Goal: Navigation & Orientation: Find specific page/section

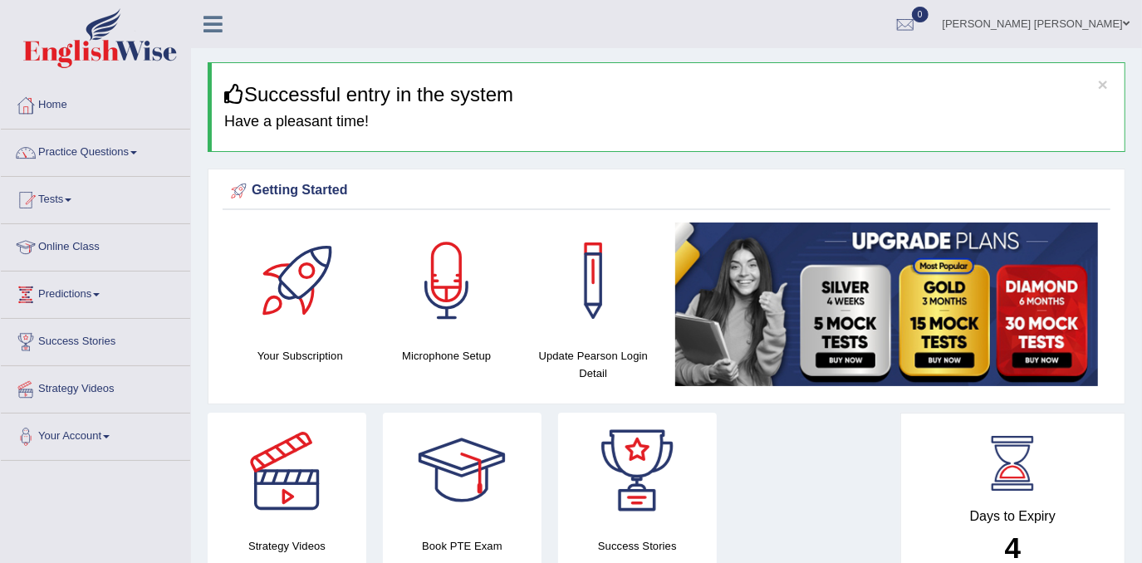
click at [1118, 21] on link "[PERSON_NAME] [PERSON_NAME]" at bounding box center [1036, 21] width 212 height 43
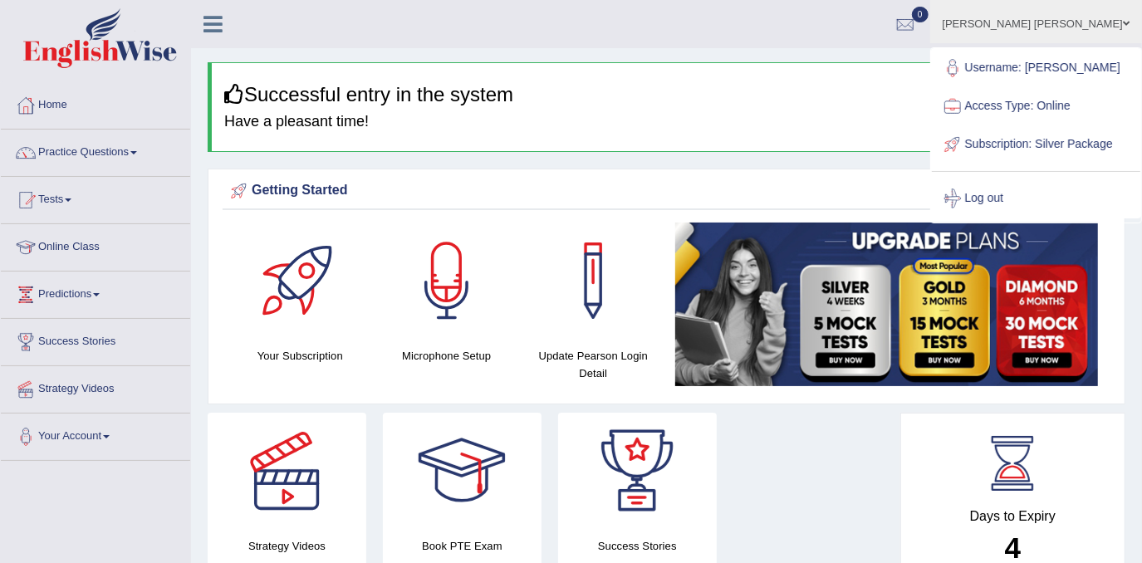
click at [857, 45] on ul "[PERSON_NAME] [PERSON_NAME] Toggle navigation Username: Fatimasaif Access Type:…" at bounding box center [810, 23] width 666 height 47
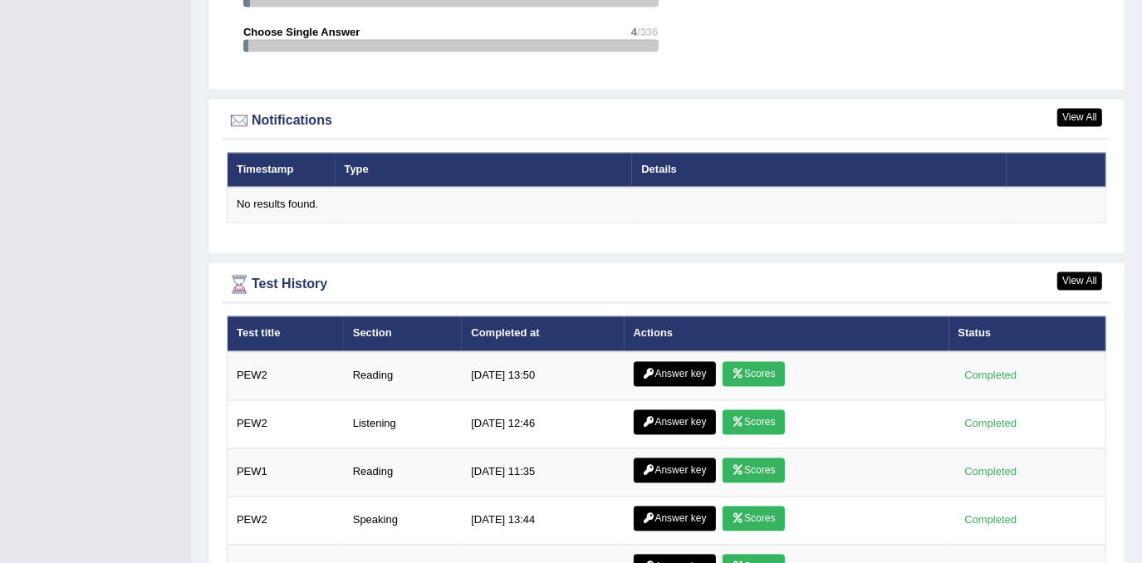
scroll to position [2050, 0]
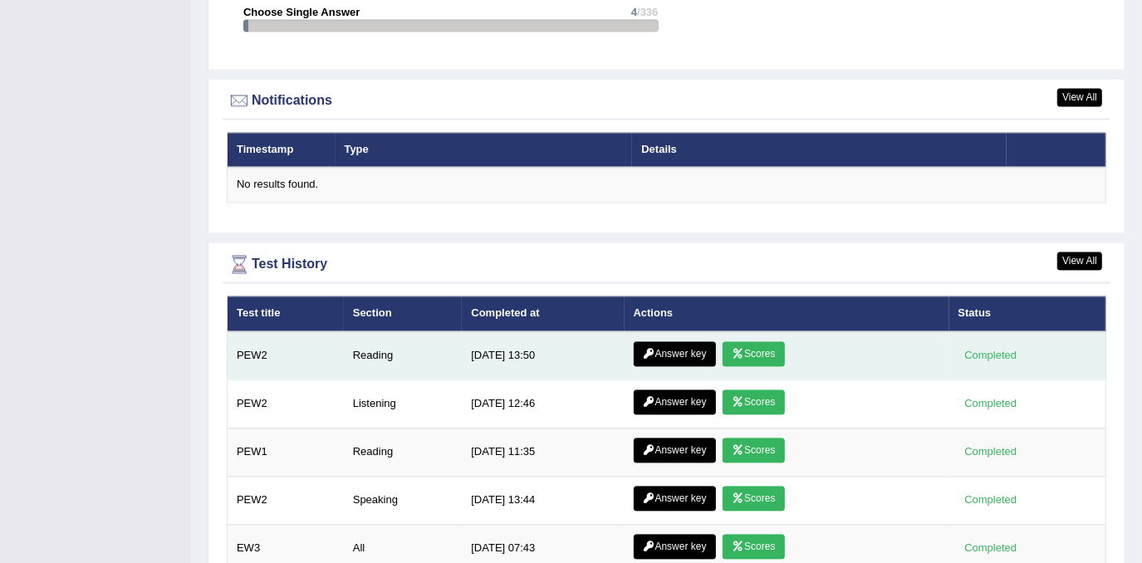
click at [705, 347] on link "Answer key" at bounding box center [674, 354] width 82 height 25
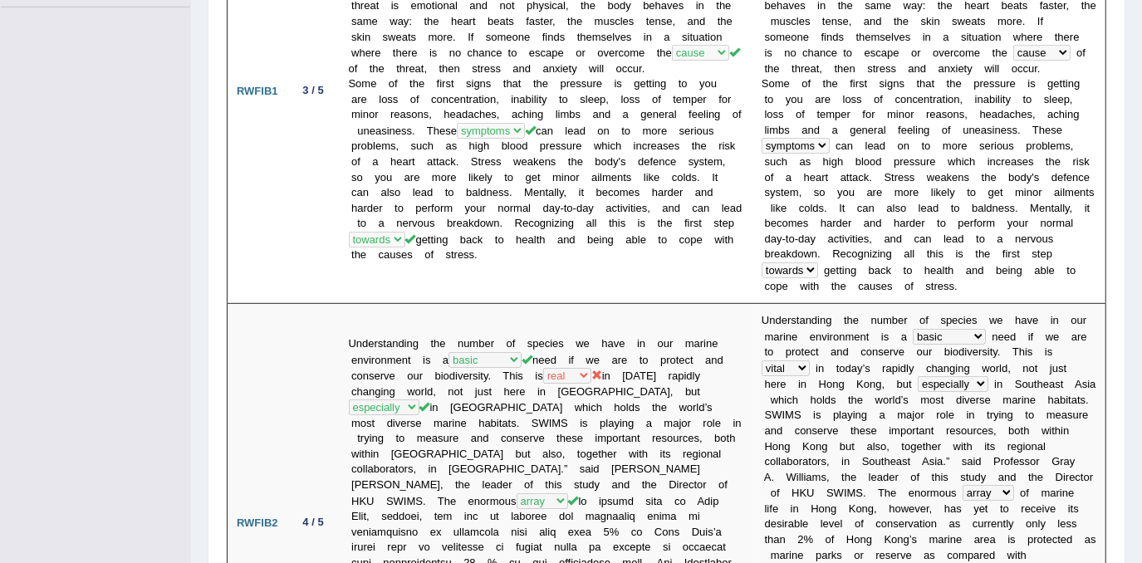
scroll to position [452, 0]
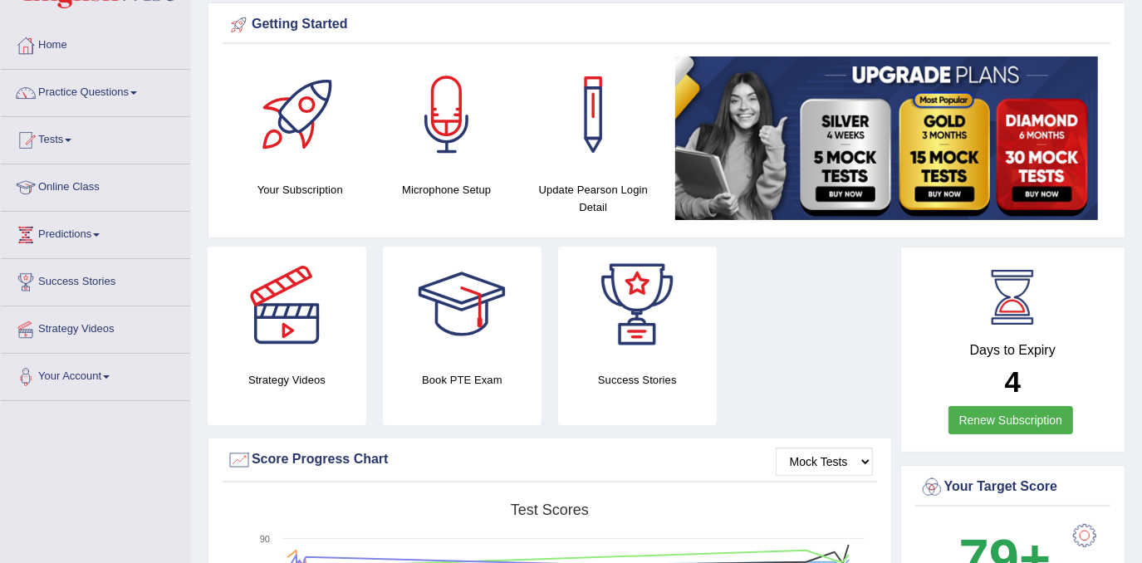
scroll to position [57, 0]
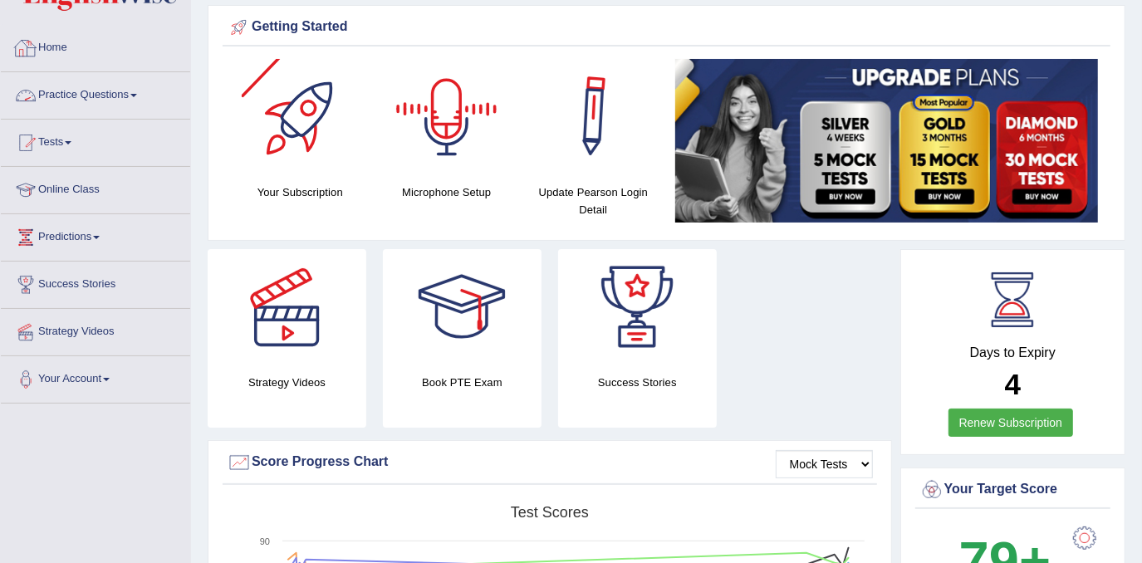
click at [68, 51] on link "Home" at bounding box center [95, 46] width 189 height 42
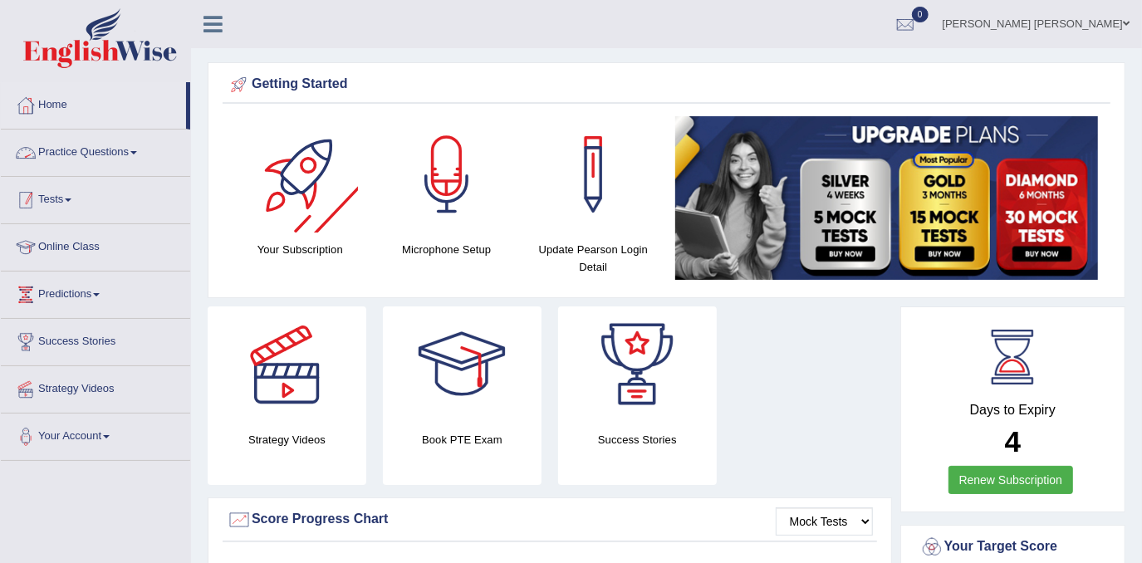
click at [71, 198] on span at bounding box center [68, 199] width 7 height 3
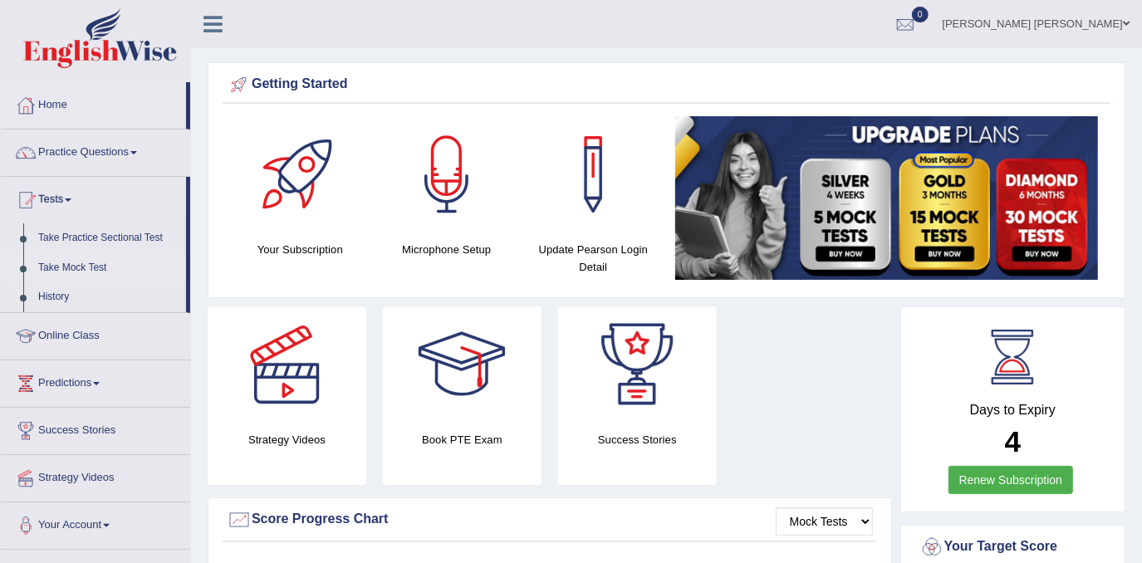
click at [95, 262] on link "Take Mock Test" at bounding box center [108, 268] width 155 height 30
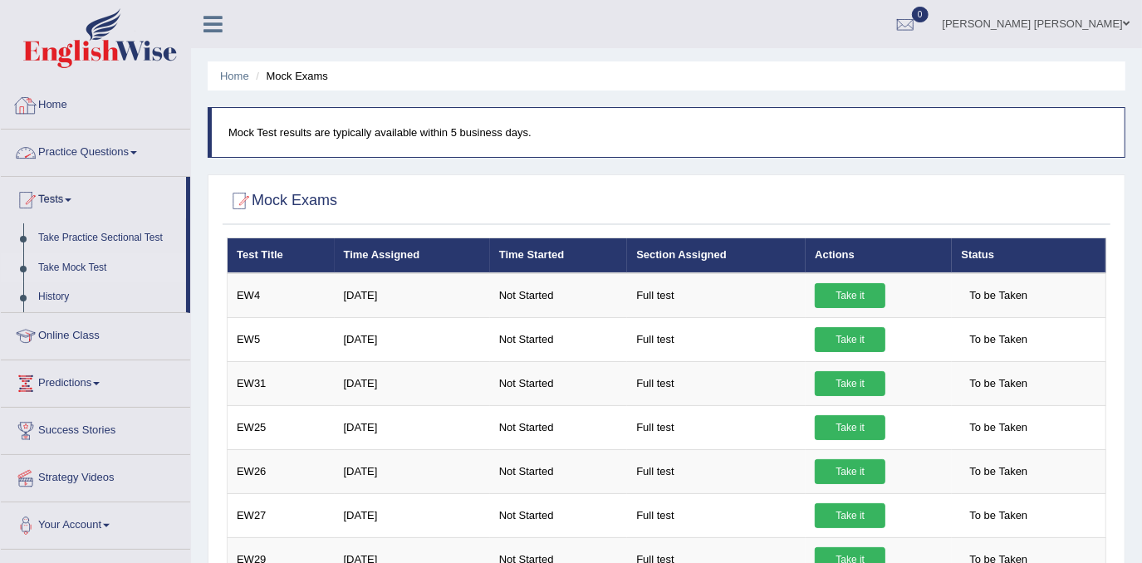
click at [46, 101] on link "Home" at bounding box center [95, 103] width 189 height 42
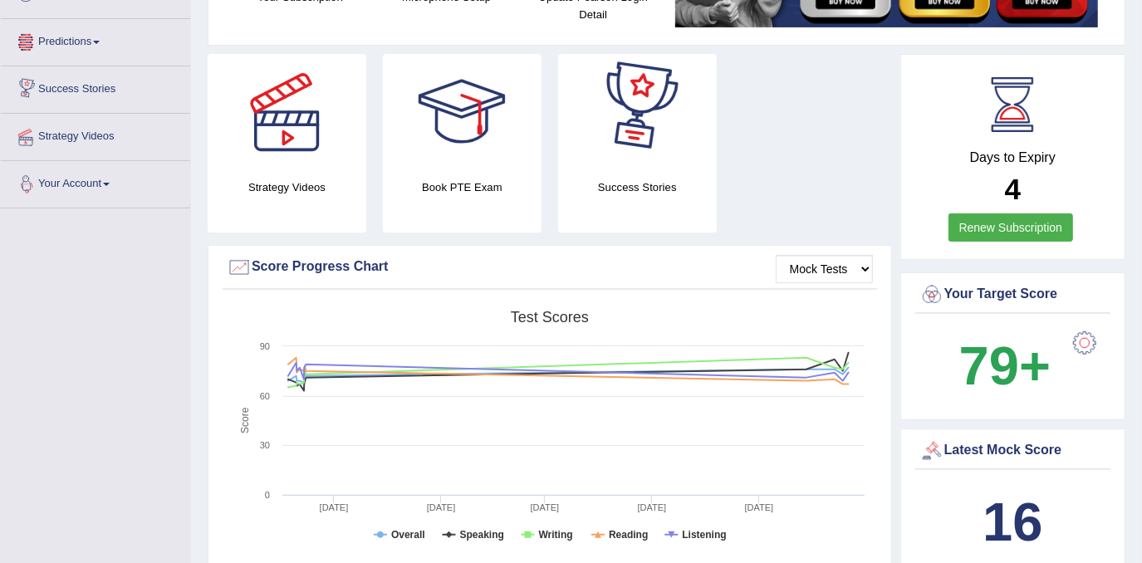
scroll to position [226, 0]
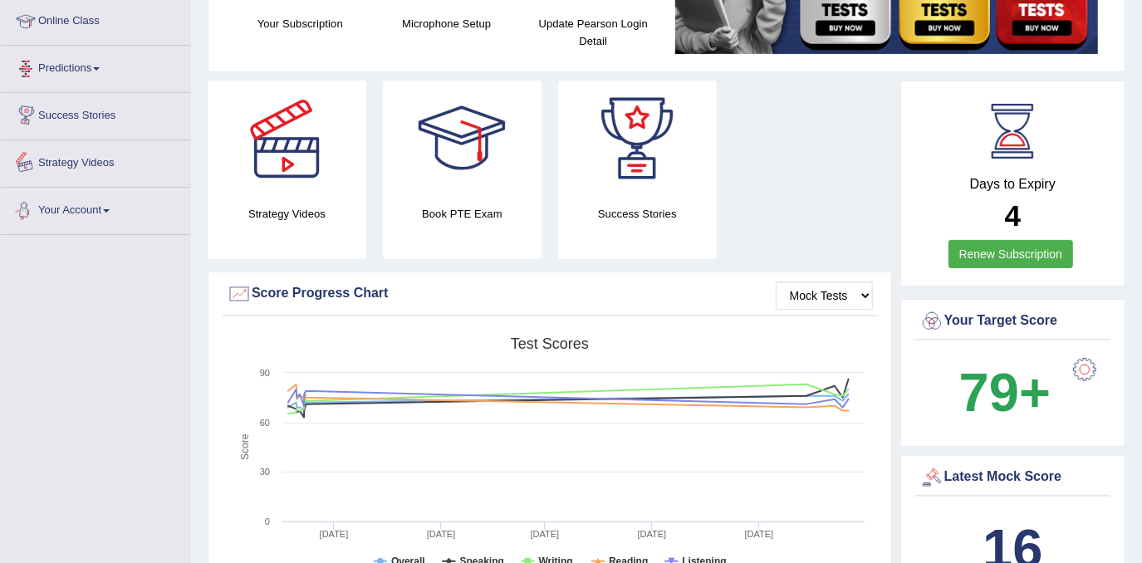
click at [54, 110] on link "Success Stories" at bounding box center [95, 114] width 189 height 42
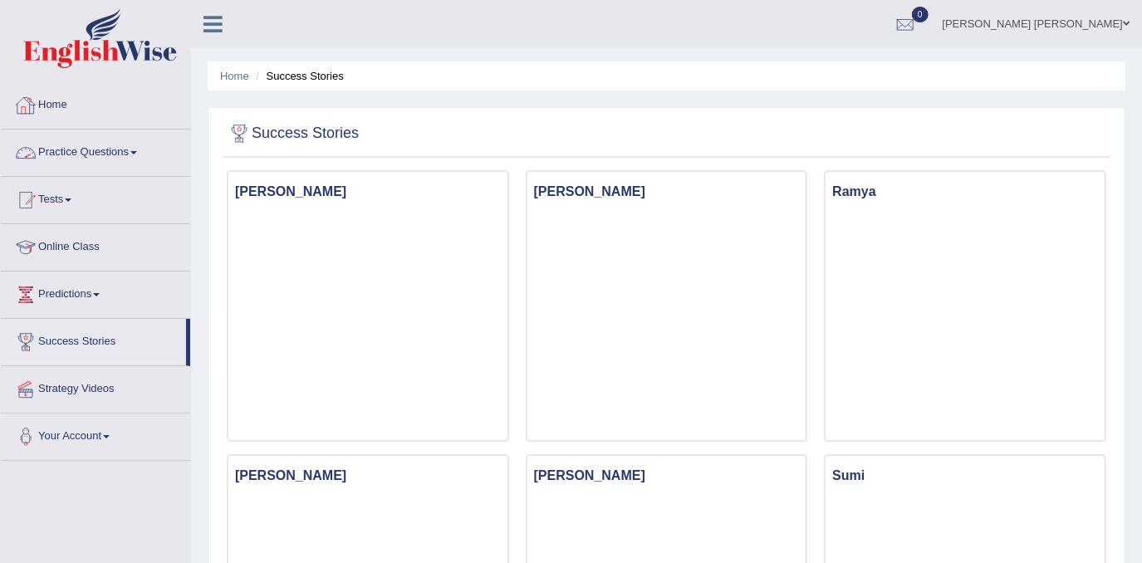
click at [70, 98] on link "Home" at bounding box center [95, 103] width 189 height 42
